Goal: Find specific page/section: Find specific page/section

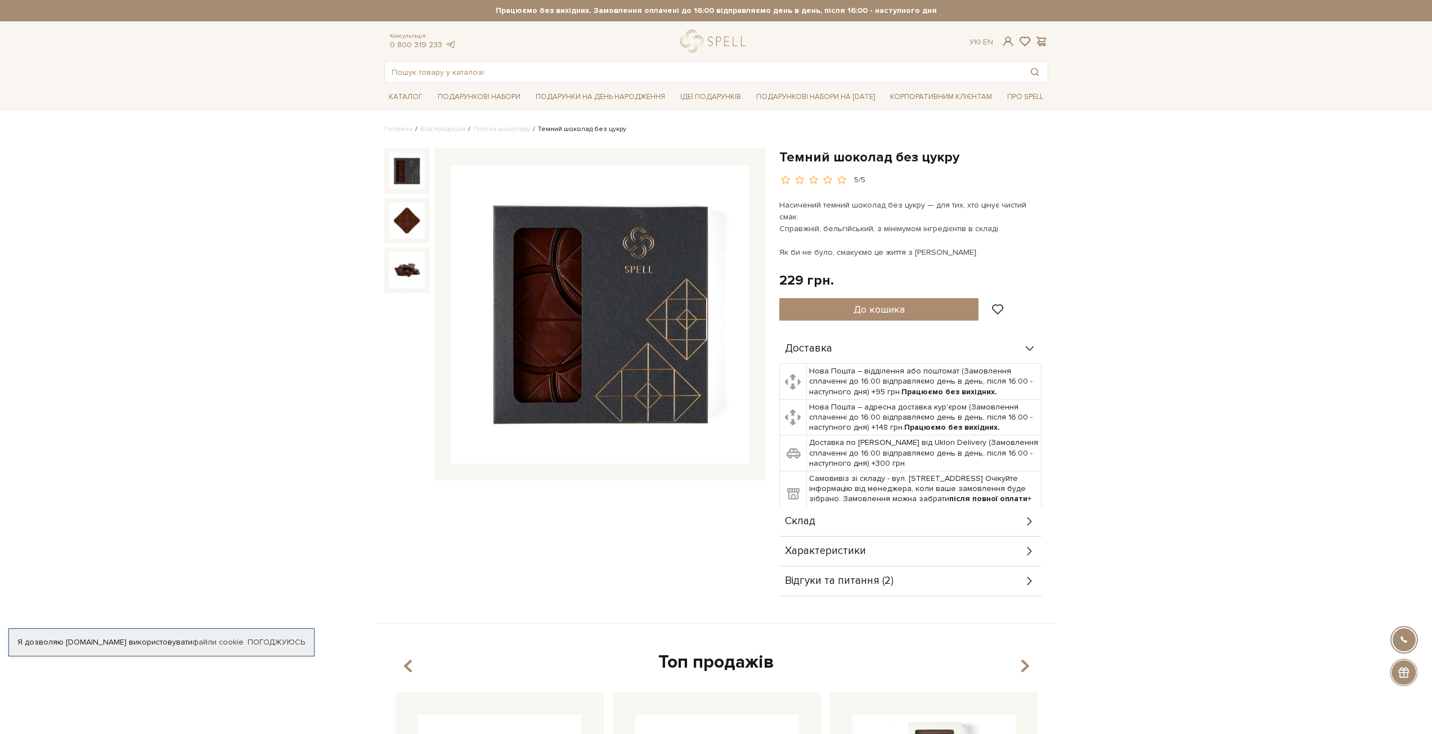
click at [829, 507] on div "Склад" at bounding box center [910, 521] width 262 height 29
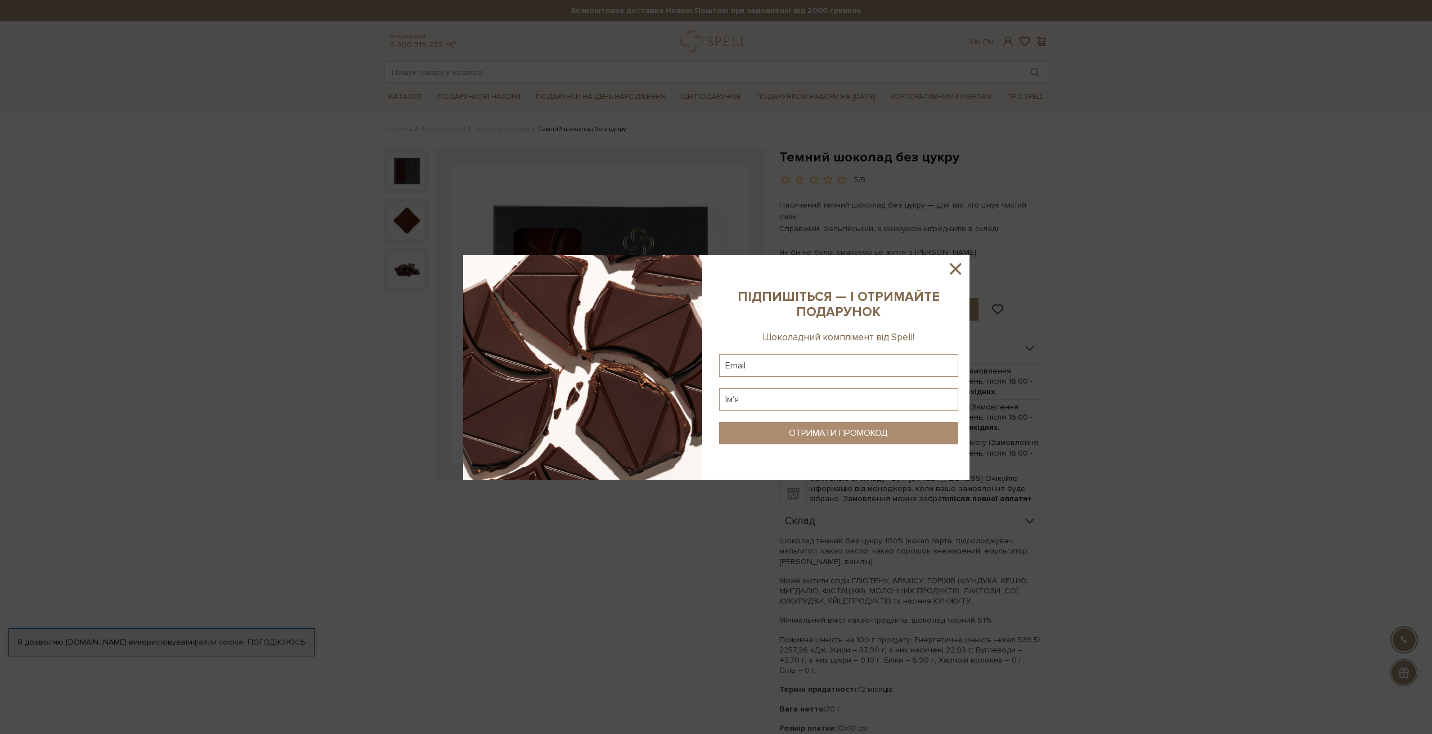
click at [959, 269] on icon at bounding box center [955, 268] width 19 height 19
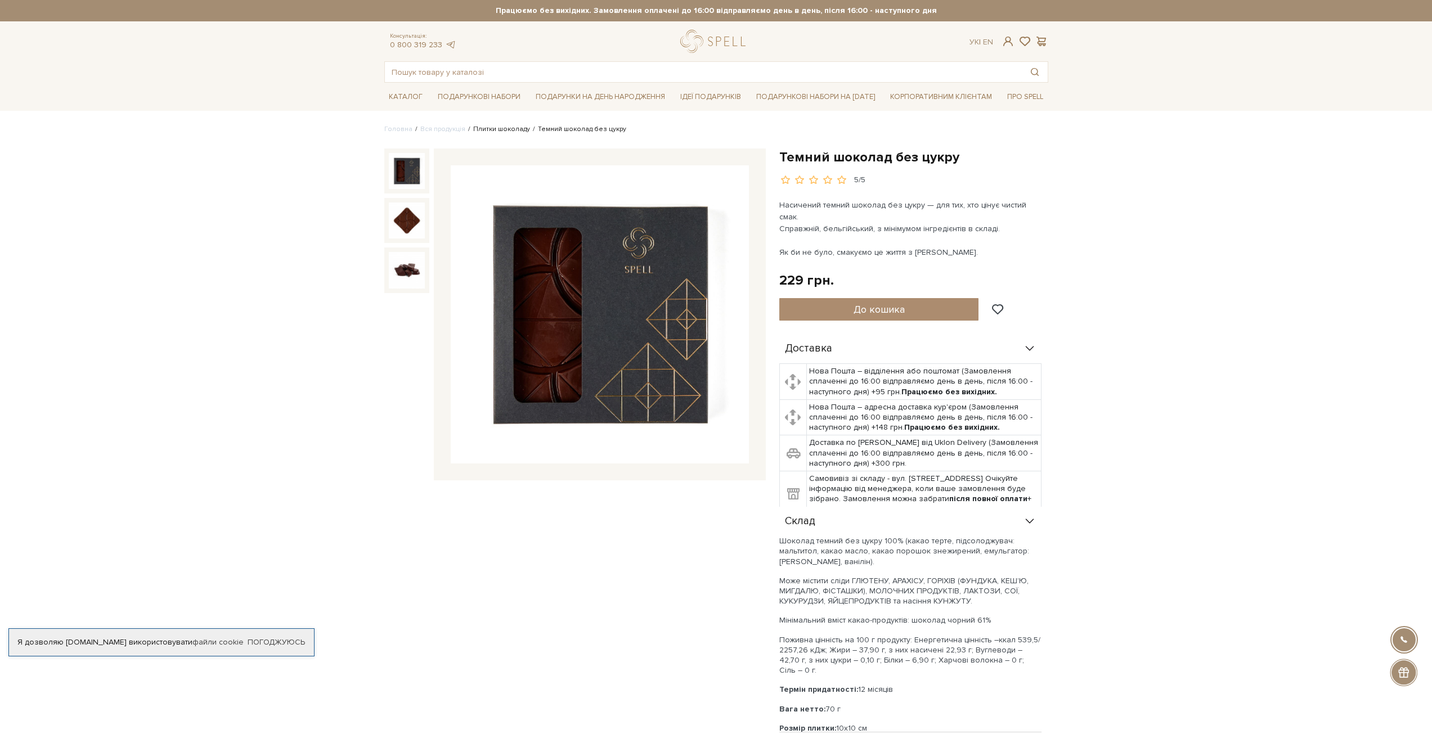
click at [499, 126] on link "Плитки шоколаду" at bounding box center [501, 129] width 57 height 8
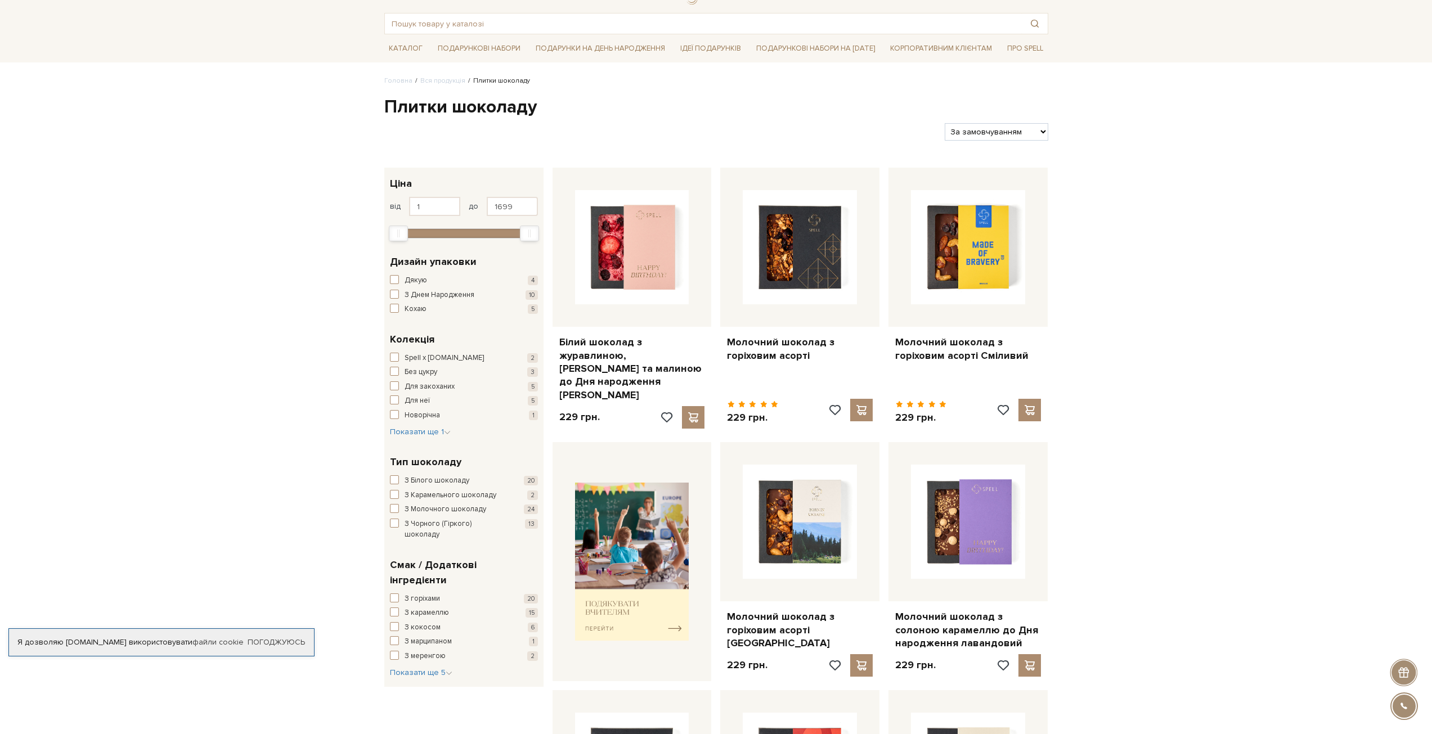
scroll to position [56, 0]
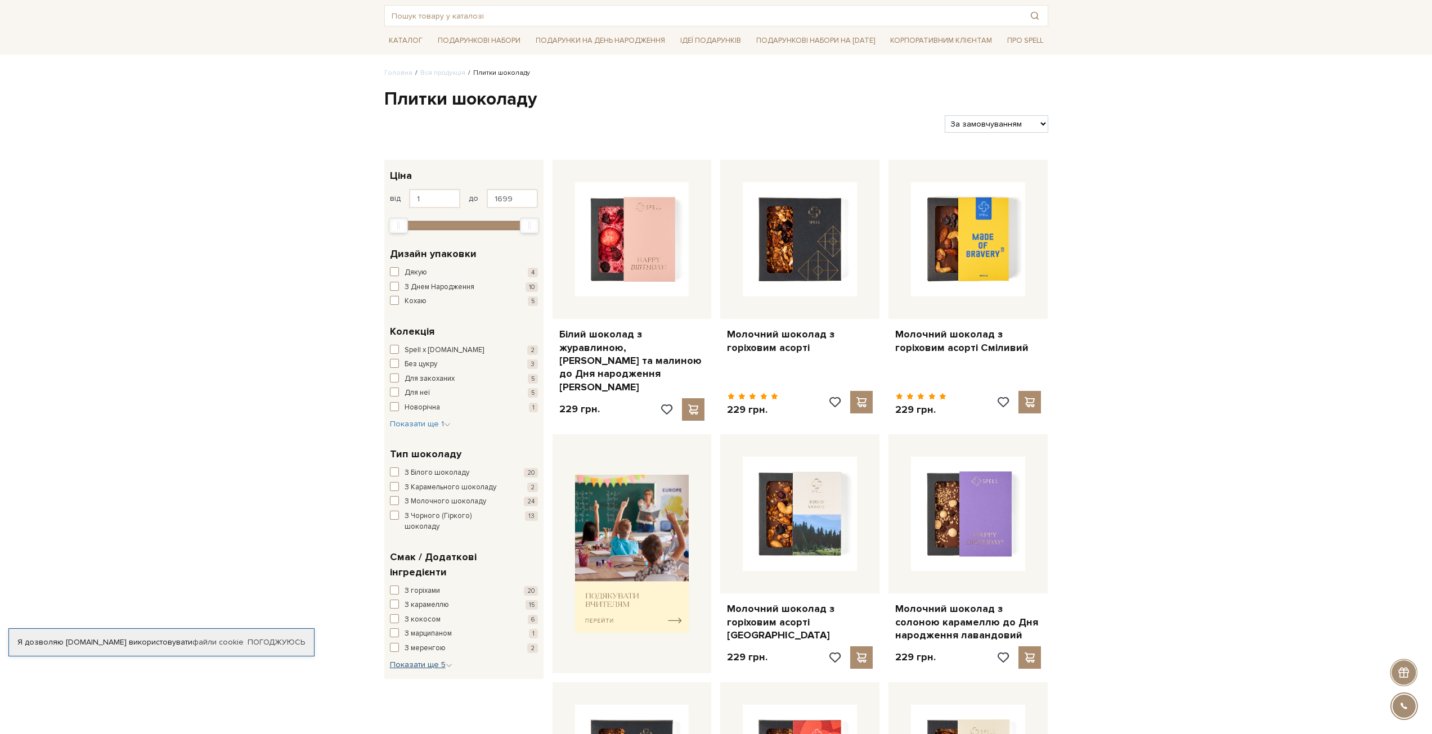
click at [416, 659] on button "Показати ще 5 Сховати" at bounding box center [421, 664] width 62 height 11
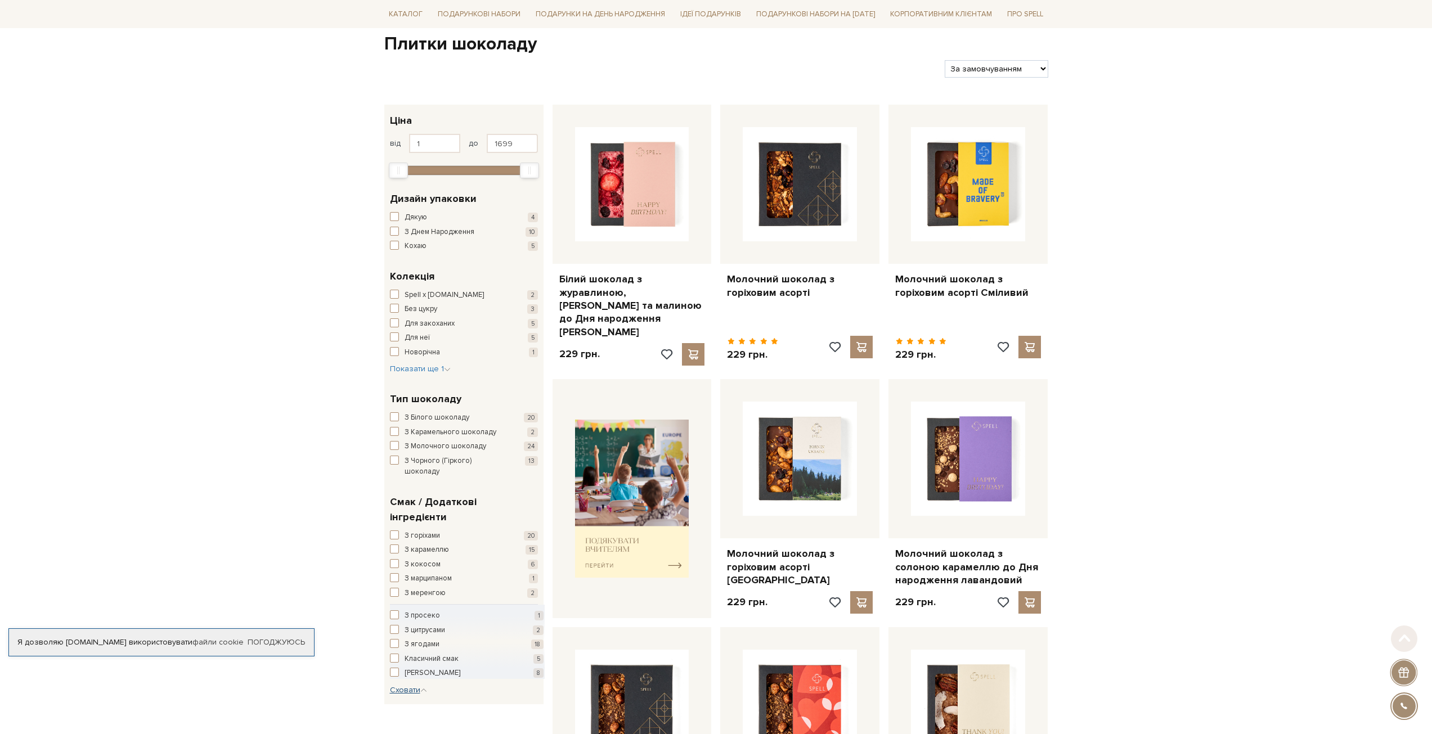
scroll to position [113, 0]
click at [428, 367] on span "Показати ще 1" at bounding box center [420, 368] width 61 height 10
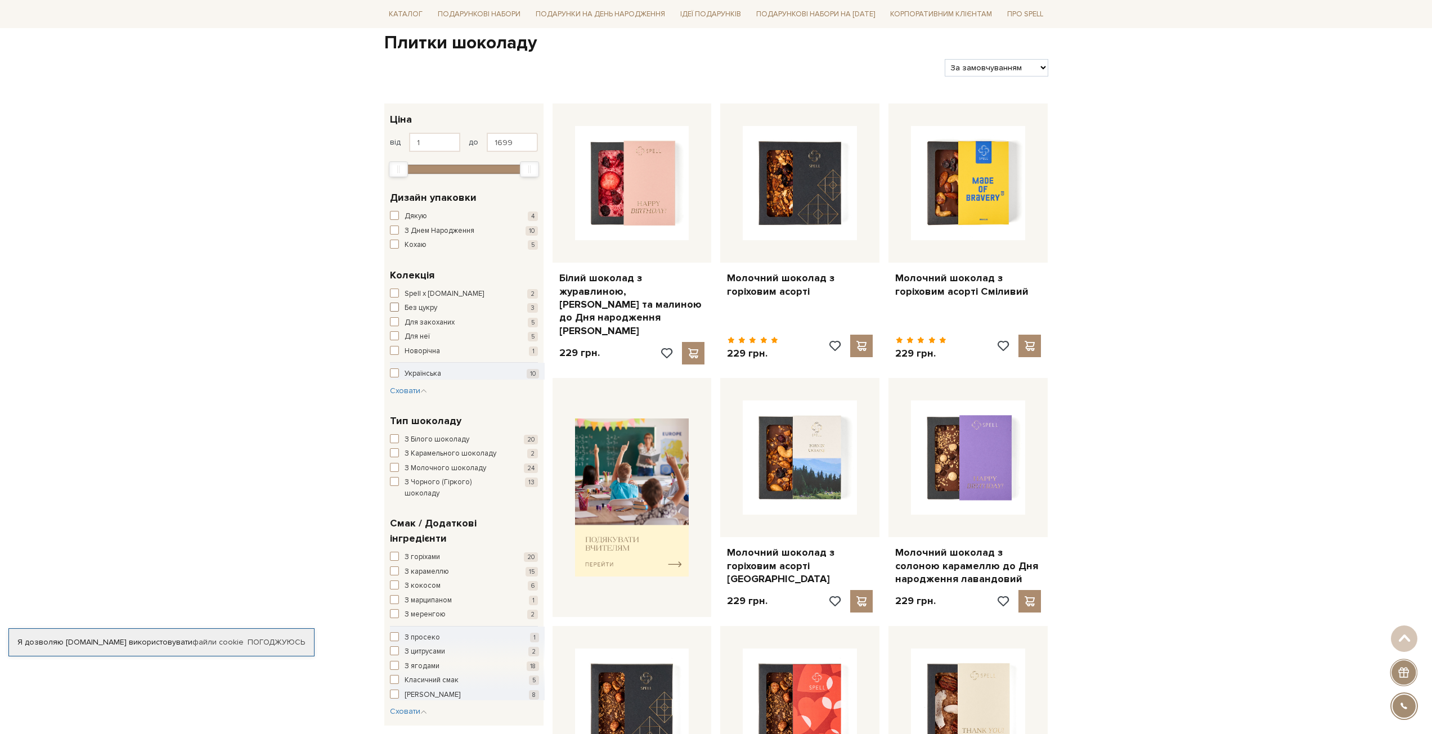
click at [432, 309] on span "Без цукру" at bounding box center [421, 308] width 33 height 11
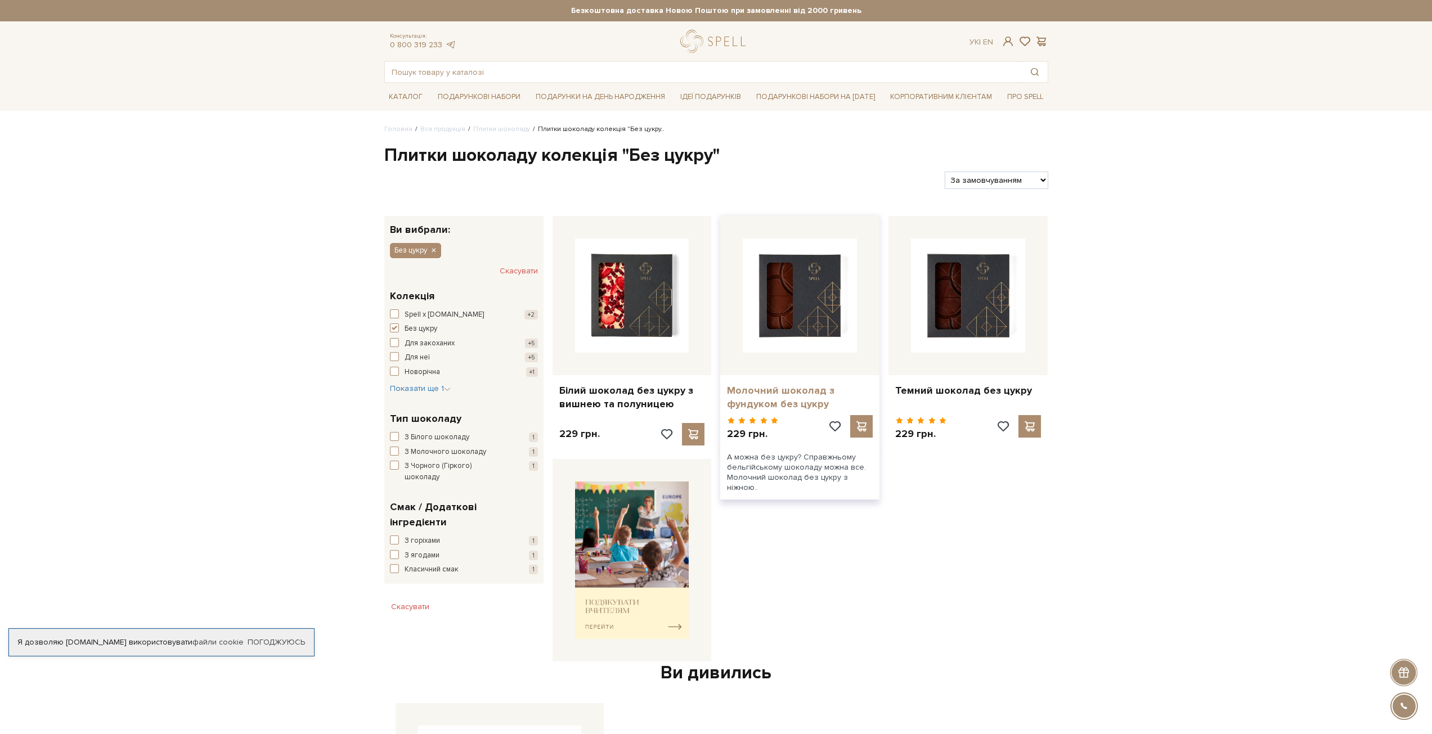
click at [775, 403] on link "Молочний шоколад з фундуком без цукру" at bounding box center [800, 397] width 146 height 26
